Goal: Information Seeking & Learning: Find specific fact

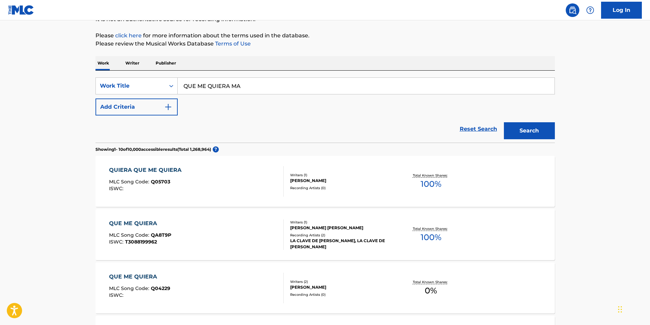
scroll to position [65, 0]
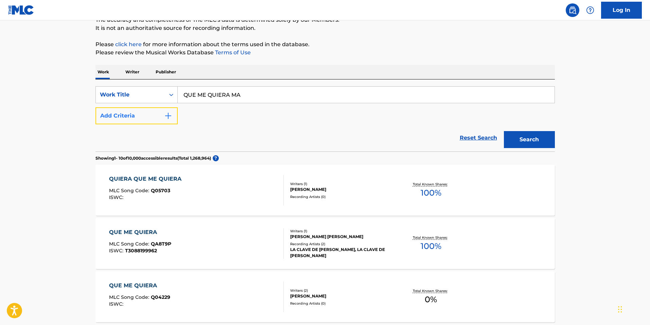
click at [173, 118] on button "Add Criteria" at bounding box center [136, 115] width 82 height 17
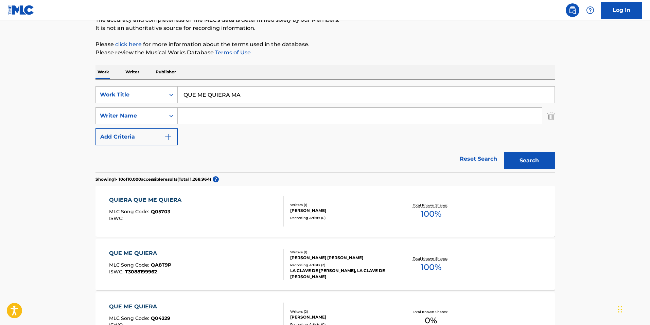
click at [198, 115] on input "Search Form" at bounding box center [360, 116] width 364 height 16
type input "[PERSON_NAME]"
click at [537, 158] on button "Search" at bounding box center [529, 160] width 51 height 17
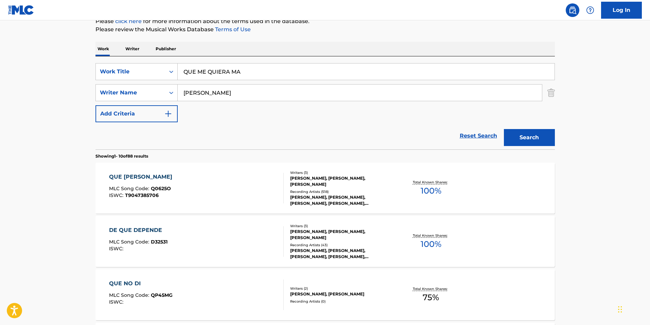
scroll to position [102, 0]
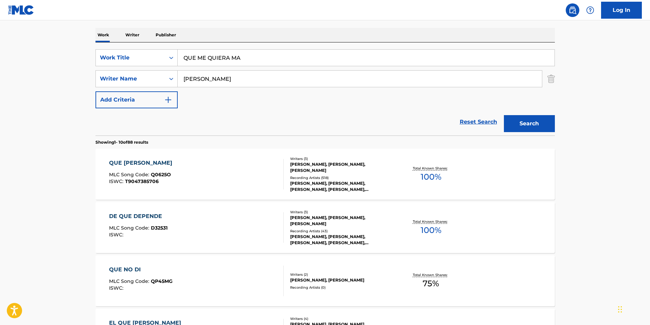
click at [136, 163] on div "QUE [PERSON_NAME]" at bounding box center [142, 163] width 67 height 8
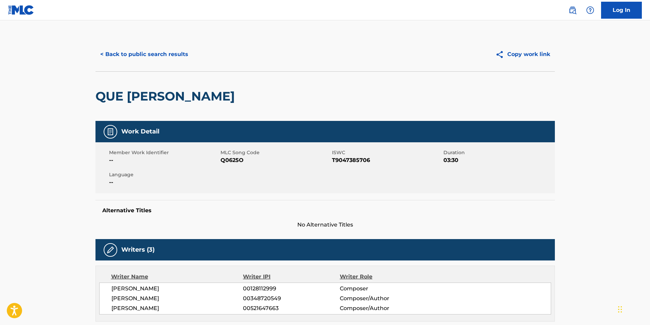
scroll to position [102, 0]
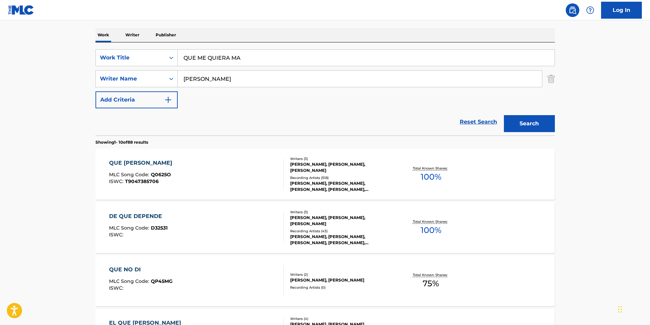
click at [119, 215] on div "DE QUE DEPENDE" at bounding box center [138, 216] width 58 height 8
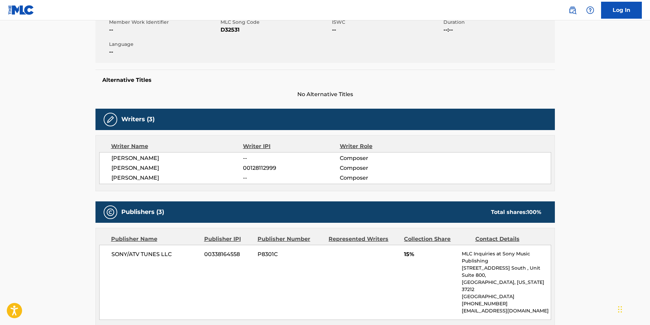
scroll to position [136, 0]
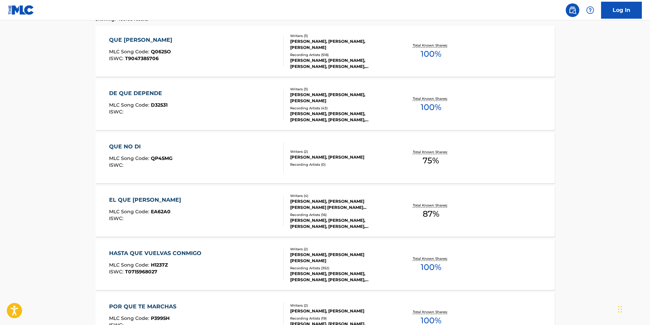
scroll to position [272, 0]
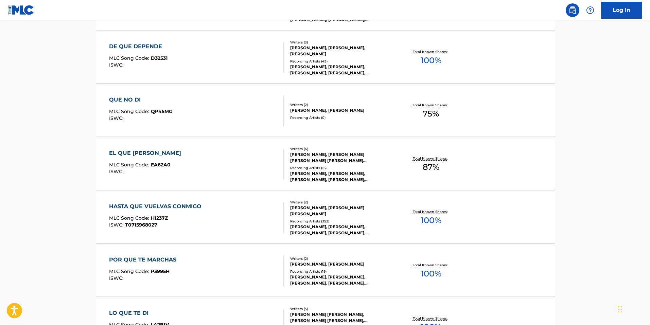
click at [130, 154] on div "EL QUE [PERSON_NAME]" at bounding box center [146, 153] width 75 height 8
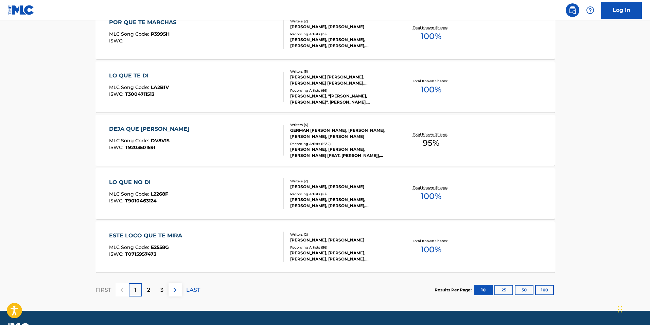
scroll to position [514, 0]
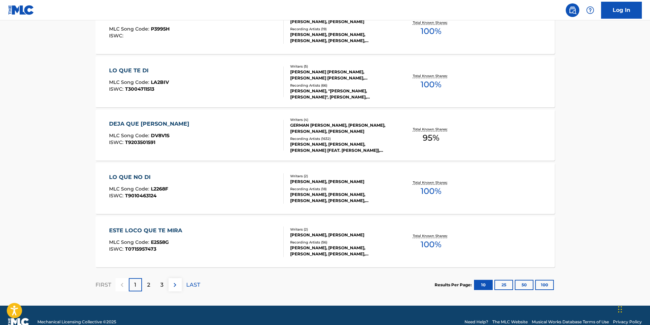
click at [136, 176] on div "LO QUE NO DI" at bounding box center [138, 177] width 59 height 8
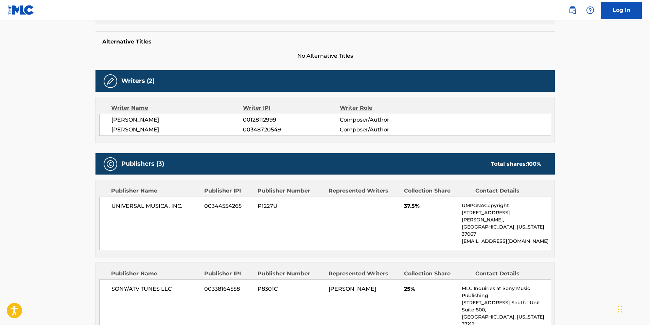
scroll to position [170, 0]
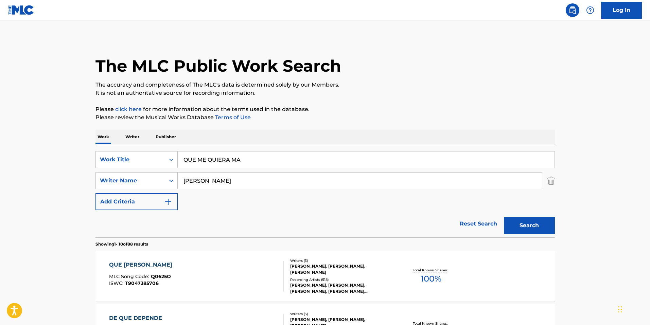
click at [183, 160] on input "QUE ME QUIERA MA" at bounding box center [366, 159] width 377 height 16
click at [504, 217] on button "Search" at bounding box center [529, 225] width 51 height 17
drag, startPoint x: 259, startPoint y: 162, endPoint x: 128, endPoint y: 141, distance: 132.8
paste input "TRAJE AQUÍ"
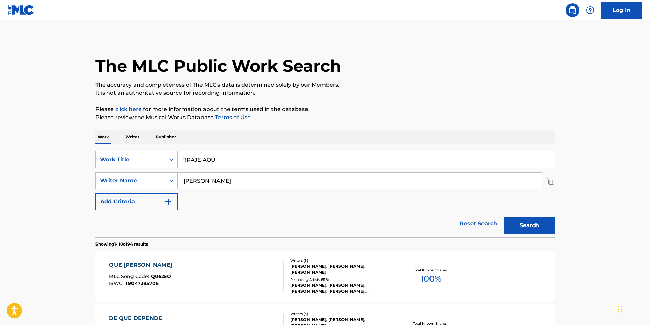
type input "TRAJE AQUi"
drag, startPoint x: 231, startPoint y: 181, endPoint x: 54, endPoint y: 168, distance: 177.1
click at [504, 217] on button "Search" at bounding box center [529, 225] width 51 height 17
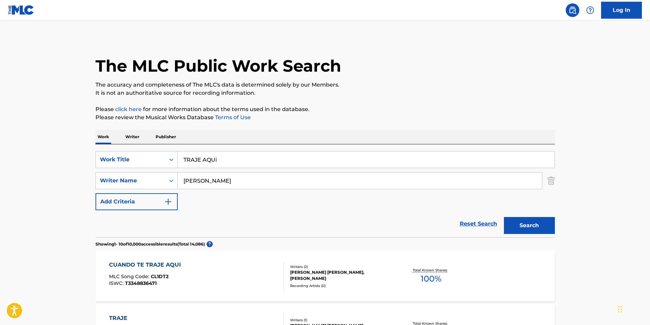
click at [504, 217] on button "Search" at bounding box center [529, 225] width 51 height 17
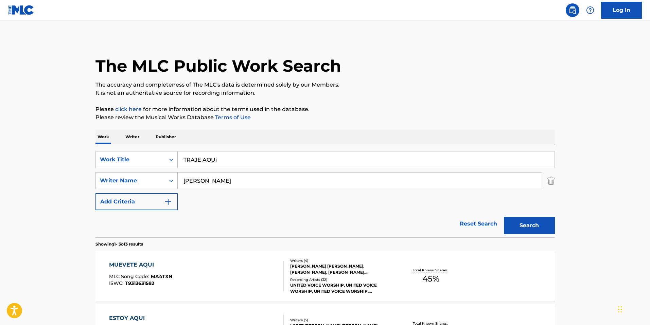
type input "[PERSON_NAME]"
click at [504, 217] on button "Search" at bounding box center [529, 225] width 51 height 17
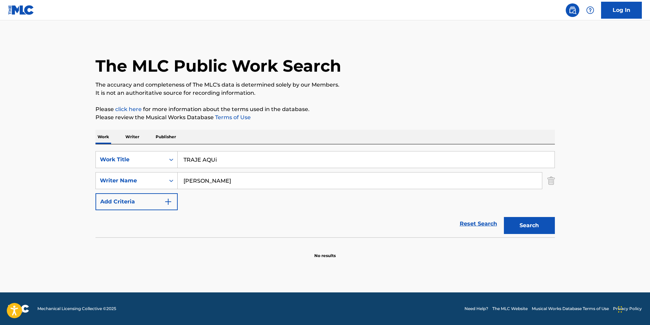
drag, startPoint x: 218, startPoint y: 157, endPoint x: 182, endPoint y: 156, distance: 36.0
click at [182, 156] on input "TRAJE AQUi" at bounding box center [366, 159] width 377 height 16
paste input "[PERSON_NAME]"
type input "[PERSON_NAME]"
drag, startPoint x: 220, startPoint y: 178, endPoint x: 90, endPoint y: 147, distance: 133.5
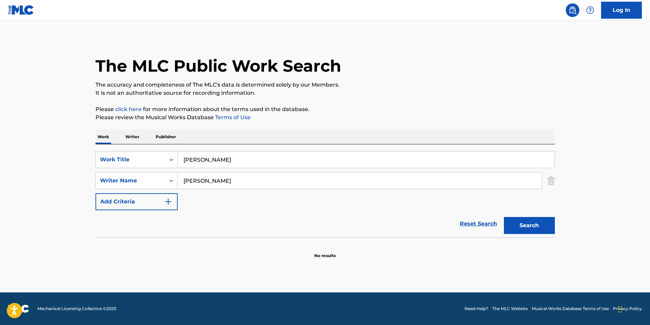
click at [90, 149] on div "The MLC Public Work Search The accuracy and completeness of The MLC's data is d…" at bounding box center [324, 147] width 475 height 221
drag, startPoint x: 226, startPoint y: 161, endPoint x: 122, endPoint y: 133, distance: 107.6
click at [127, 143] on div "Work Writer Publisher SearchWithCriteria78211648-c70d-4d75-a6a8-7f453f4f58e8 Wo…" at bounding box center [324, 194] width 459 height 129
paste input "ELLOS BENIA DEM BOW"
click at [504, 217] on button "Search" at bounding box center [529, 225] width 51 height 17
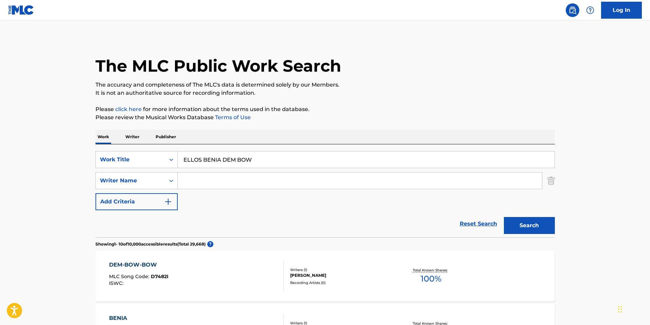
scroll to position [34, 0]
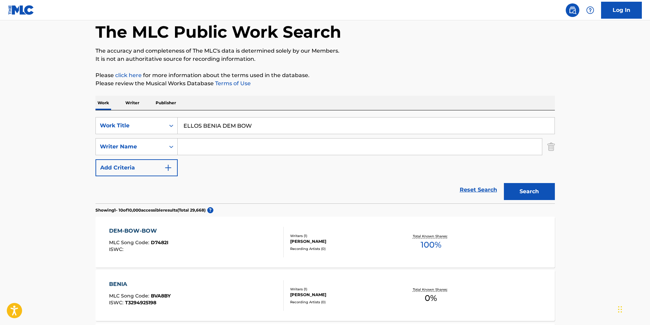
type input "ELLOS BENIA DEM BOW"
click at [504, 183] on button "Search" at bounding box center [529, 191] width 51 height 17
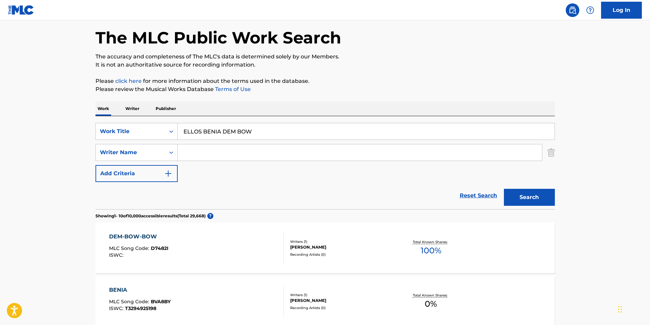
scroll to position [0, 0]
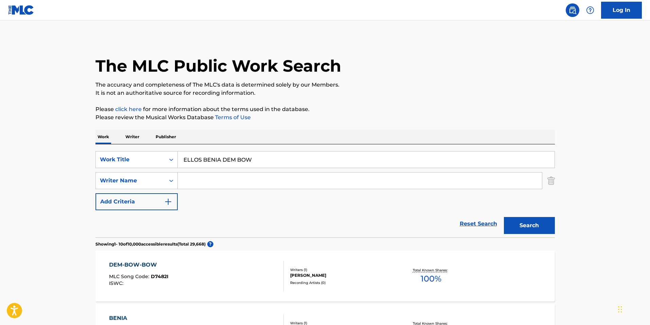
click at [238, 174] on input "Search Form" at bounding box center [360, 181] width 364 height 16
type input "nando"
click at [504, 217] on button "Search" at bounding box center [529, 225] width 51 height 17
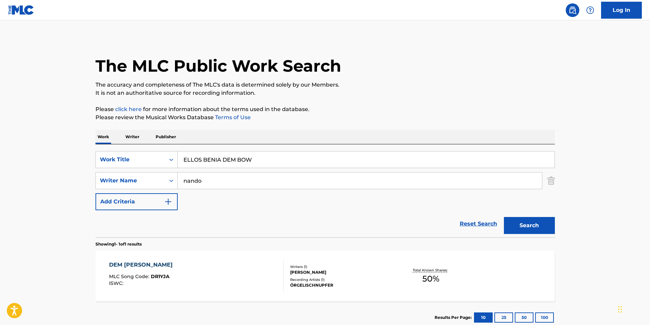
drag, startPoint x: 220, startPoint y: 159, endPoint x: 349, endPoint y: 160, distance: 129.4
click at [349, 160] on input "ELLOS BENIA DEM BOW" at bounding box center [366, 159] width 377 height 16
type input "ELLOS BENIA"
click at [504, 217] on button "Search" at bounding box center [529, 225] width 51 height 17
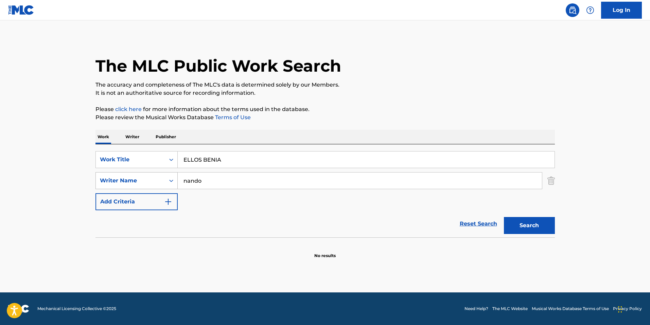
drag, startPoint x: 215, startPoint y: 178, endPoint x: 169, endPoint y: 175, distance: 46.3
click at [169, 175] on div "SearchWithCriteria7fb1374d-da9a-4f71-a93f-641ba26b2240 Writer Name [PERSON_NAME]" at bounding box center [324, 180] width 459 height 17
click at [504, 217] on button "Search" at bounding box center [529, 225] width 51 height 17
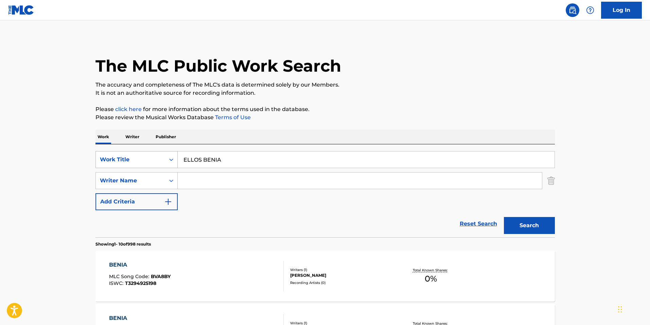
drag, startPoint x: 230, startPoint y: 161, endPoint x: 151, endPoint y: 154, distance: 79.4
click at [151, 154] on div "SearchWithCriteria78211648-c70d-4d75-a6a8-7f453f4f58e8 Work Title ELLOS BENIA" at bounding box center [324, 159] width 459 height 17
click at [211, 183] on input "Search Form" at bounding box center [360, 181] width 364 height 16
type input "nando"
click at [504, 217] on button "Search" at bounding box center [529, 225] width 51 height 17
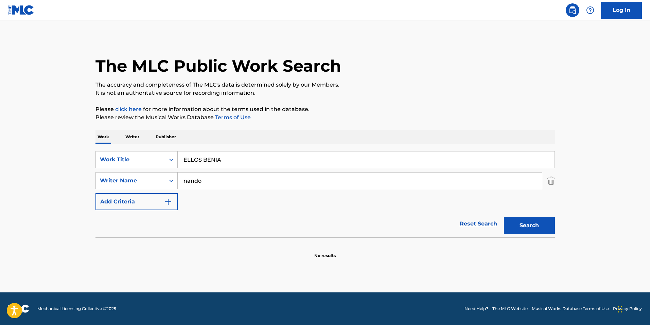
drag, startPoint x: 236, startPoint y: 158, endPoint x: 88, endPoint y: 141, distance: 148.7
click at [88, 141] on div "The MLC Public Work Search The accuracy and completeness of The MLC's data is d…" at bounding box center [324, 147] width 475 height 221
type input "nando"
click at [221, 161] on input "ELLOS BENIA DEM BOW" at bounding box center [366, 159] width 377 height 16
type input "DEM BOW"
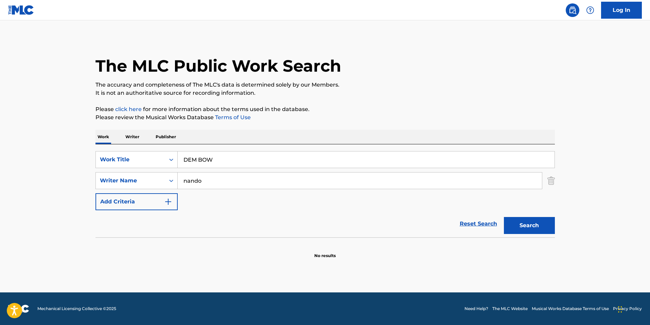
click at [504, 217] on button "Search" at bounding box center [529, 225] width 51 height 17
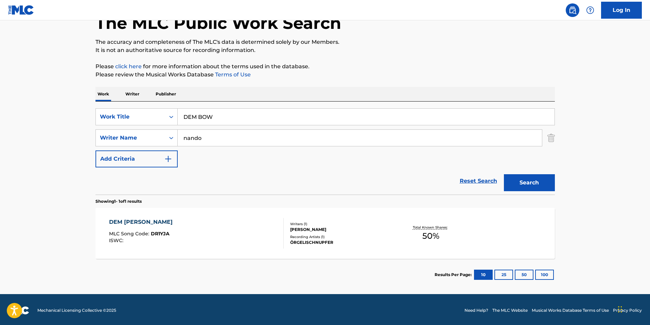
scroll to position [44, 0]
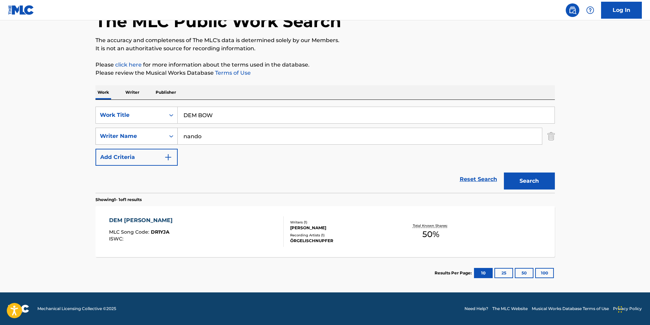
drag, startPoint x: 205, startPoint y: 134, endPoint x: 134, endPoint y: 130, distance: 71.4
click at [134, 130] on div "SearchWithCriteria7fb1374d-da9a-4f71-a93f-641ba26b2240 Writer Name [PERSON_NAME]" at bounding box center [324, 136] width 459 height 17
click at [504, 173] on button "Search" at bounding box center [529, 181] width 51 height 17
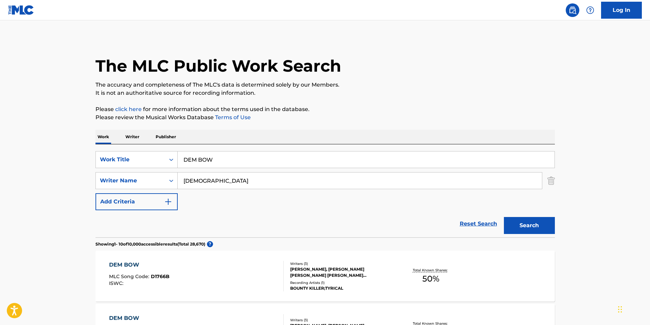
type input "[DEMOGRAPHIC_DATA]"
click at [504, 217] on button "Search" at bounding box center [529, 225] width 51 height 17
